Goal: Information Seeking & Learning: Understand process/instructions

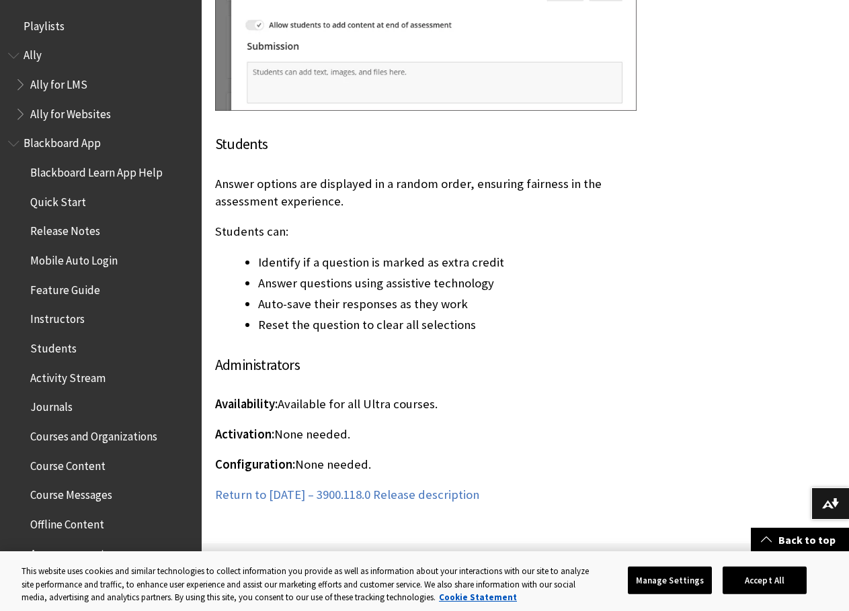
scroll to position [1680, 0]
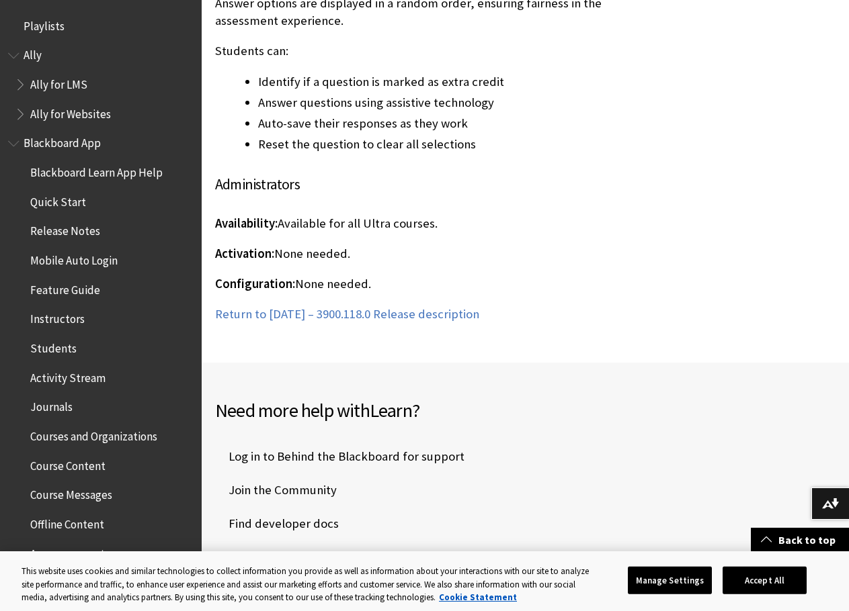
scroll to position [1747, 0]
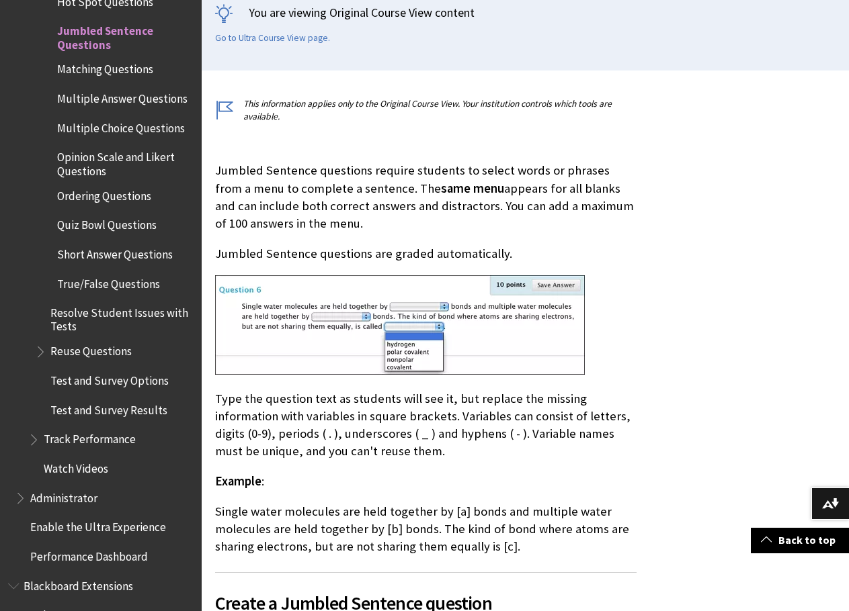
scroll to position [538, 0]
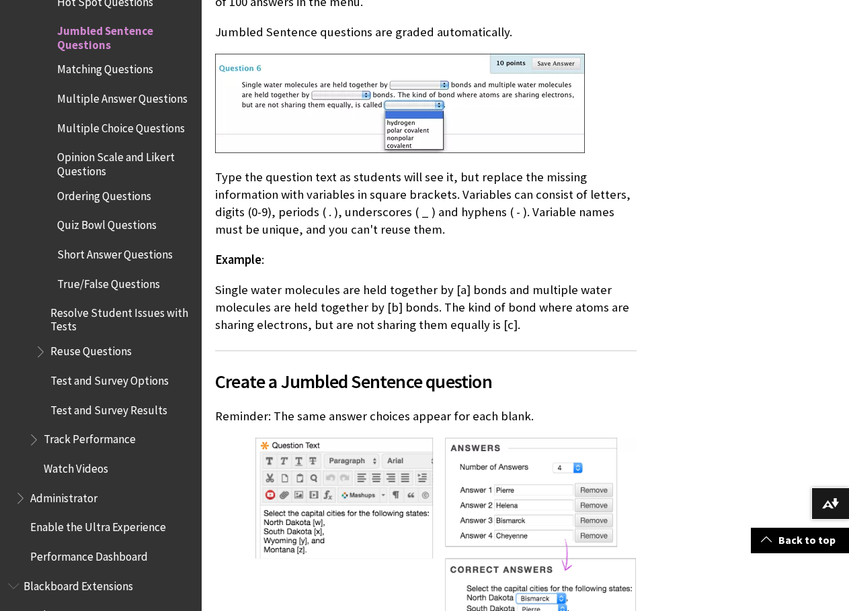
click at [621, 310] on p "Single water molecules are held together by [a] bonds and multiple water molecu…" at bounding box center [425, 308] width 421 height 53
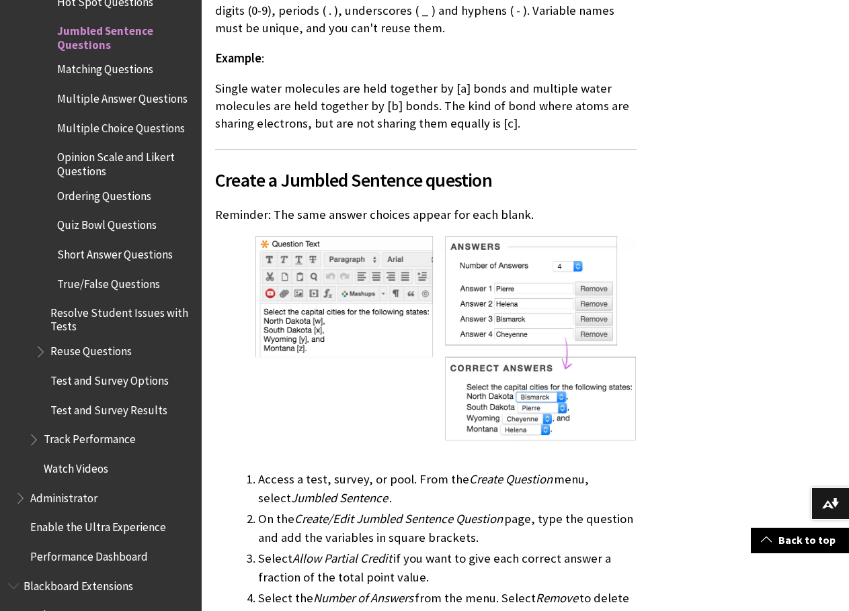
scroll to position [1142, 0]
